Goal: Find specific page/section: Find specific page/section

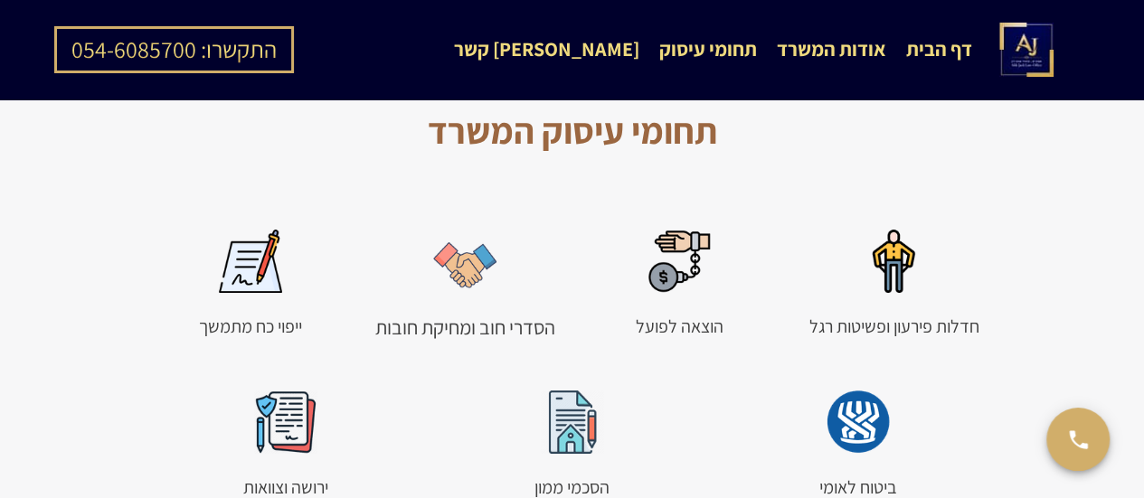
scroll to position [1668, 0]
click at [661, 313] on div "הוצאה לפועל" at bounding box center [679, 329] width 95 height 32
click at [691, 313] on div "הוצאה לפועל" at bounding box center [679, 329] width 95 height 32
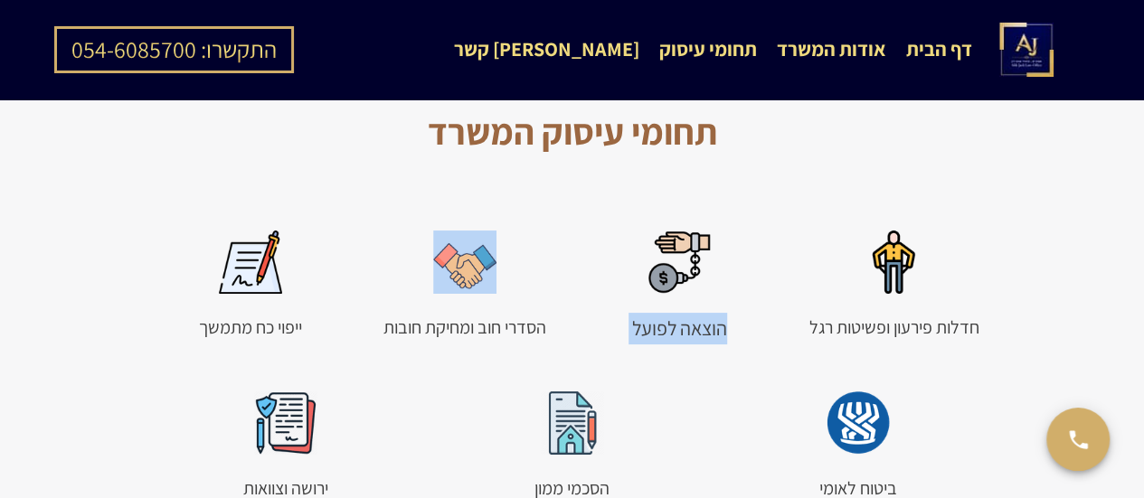
click at [691, 313] on div "הוצאה לפועל" at bounding box center [679, 329] width 95 height 32
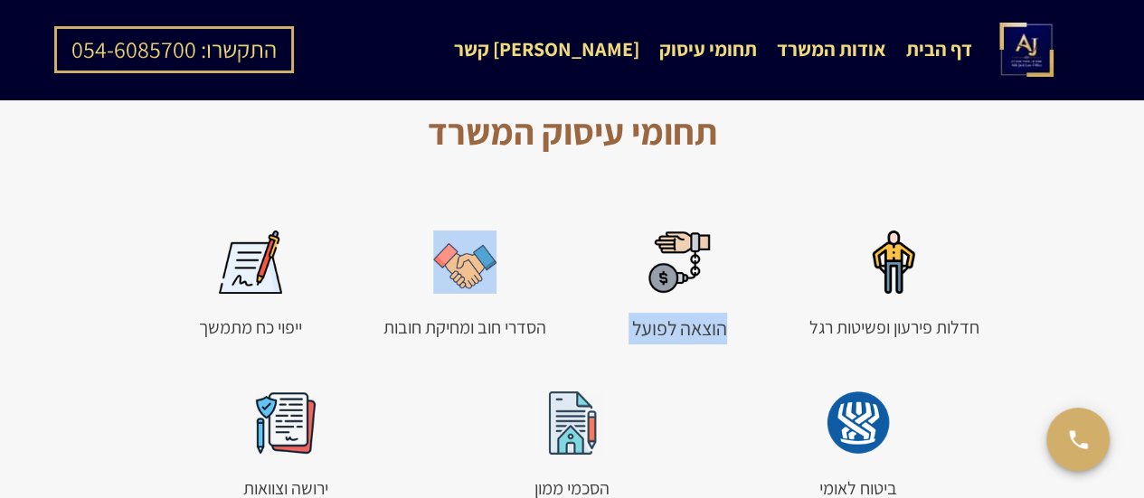
click at [691, 313] on div "הוצאה לפועל" at bounding box center [679, 329] width 95 height 32
